Goal: Find specific page/section: Find specific page/section

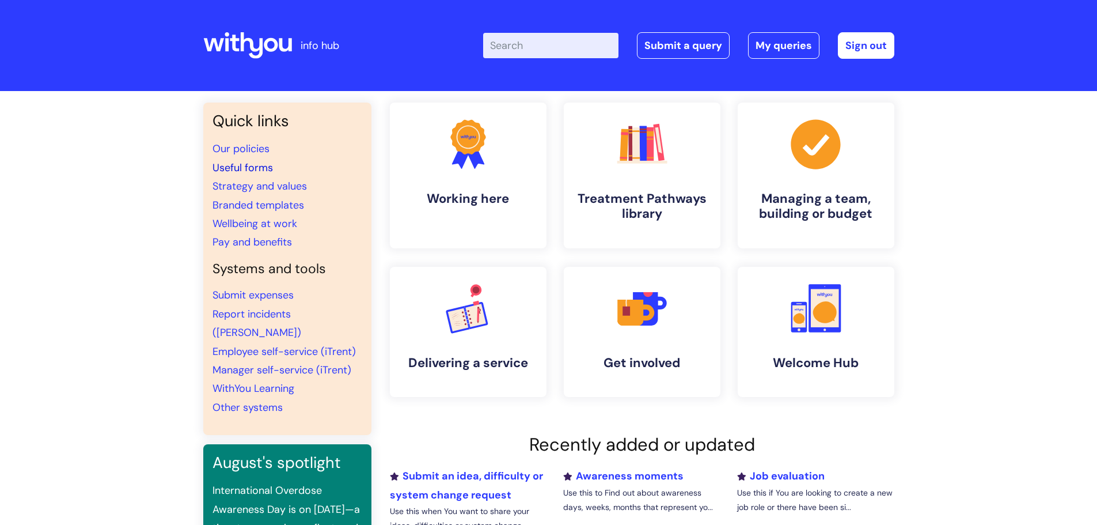
click at [252, 170] on link "Useful forms" at bounding box center [243, 168] width 60 height 14
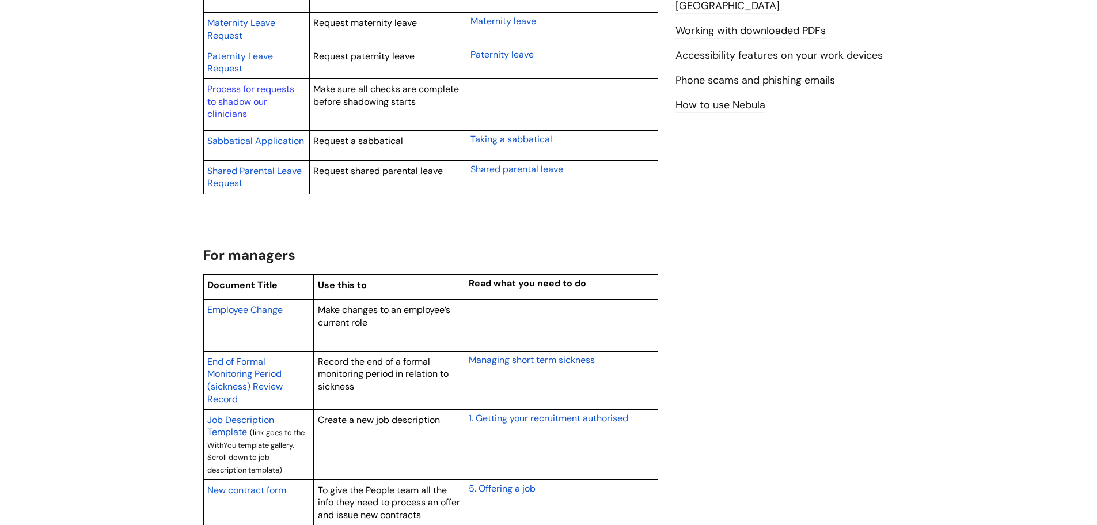
scroll to position [979, 0]
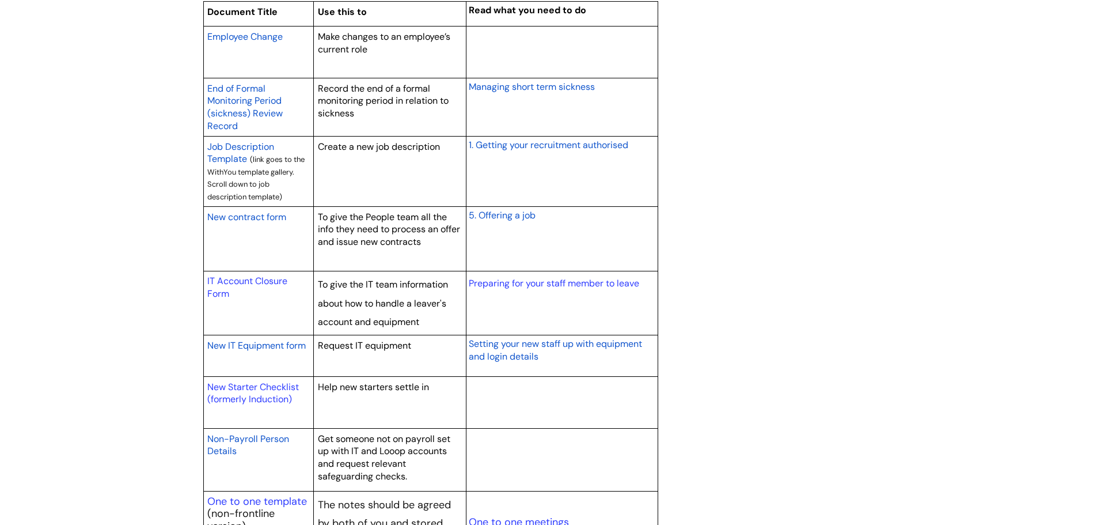
click at [260, 37] on span "Employee Change" at bounding box center [244, 37] width 75 height 12
